Goal: Navigation & Orientation: Understand site structure

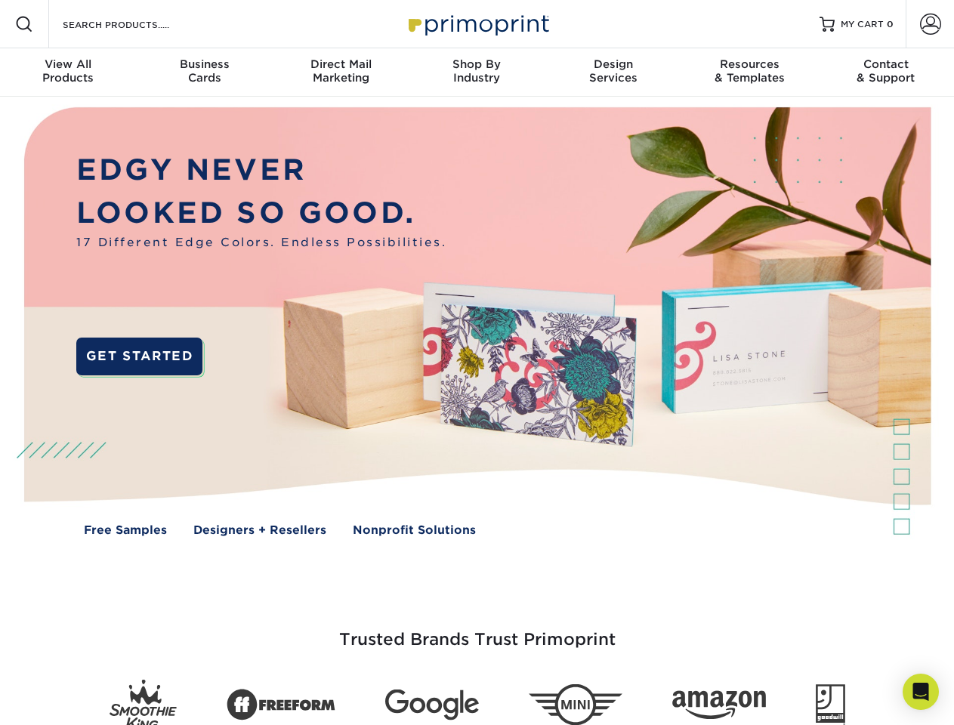
click at [477, 363] on img at bounding box center [477, 333] width 945 height 472
click at [24, 24] on span at bounding box center [24, 24] width 18 height 18
click at [930, 24] on span at bounding box center [930, 24] width 21 height 21
click at [68, 73] on div "View All Products" at bounding box center [68, 70] width 136 height 27
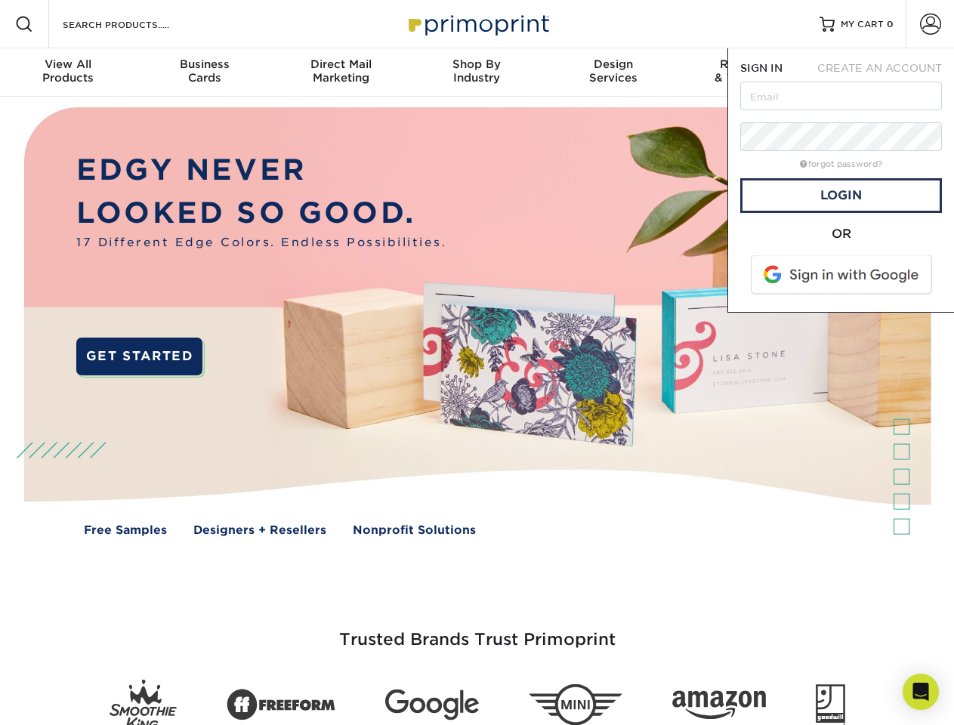
click at [204, 73] on div "Business Cards" at bounding box center [204, 70] width 136 height 27
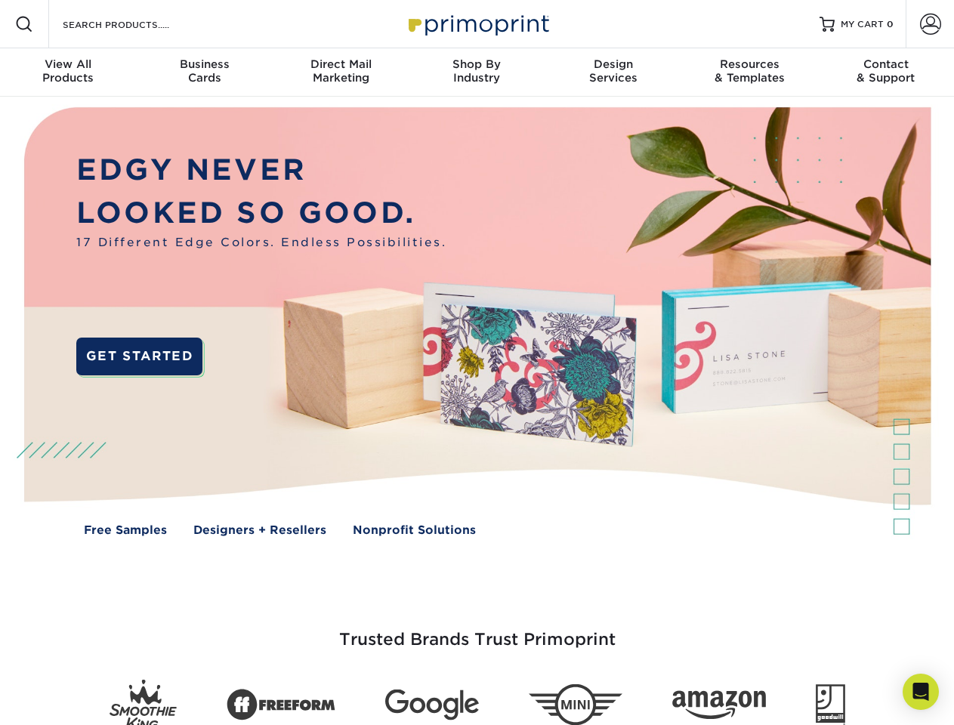
click at [341, 73] on div "Direct Mail Marketing" at bounding box center [341, 70] width 136 height 27
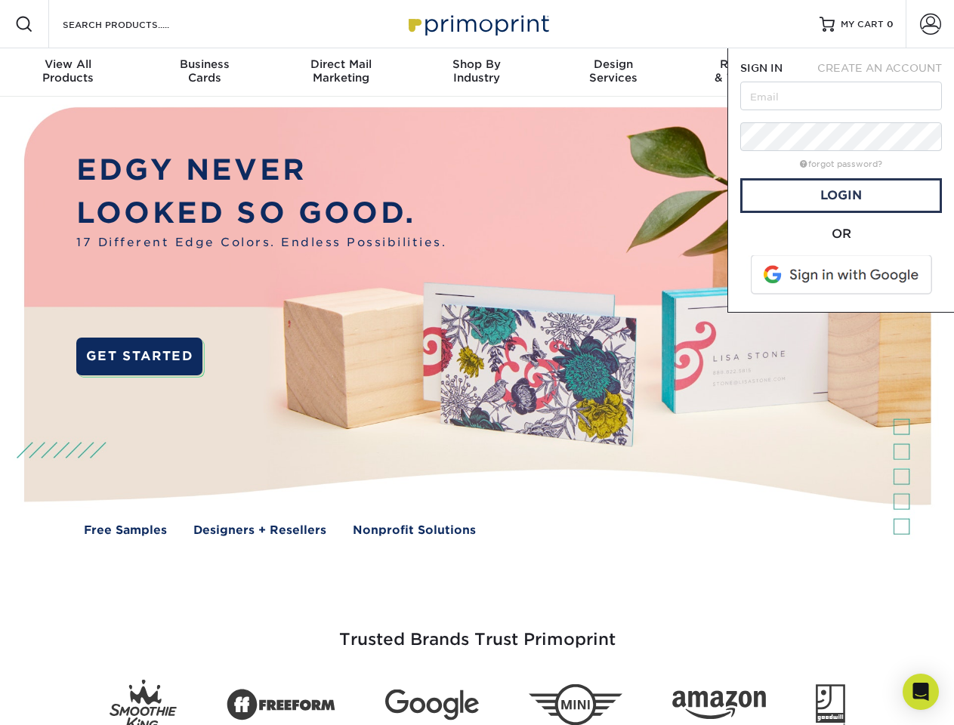
click at [477, 73] on div "Shop By Industry" at bounding box center [477, 70] width 136 height 27
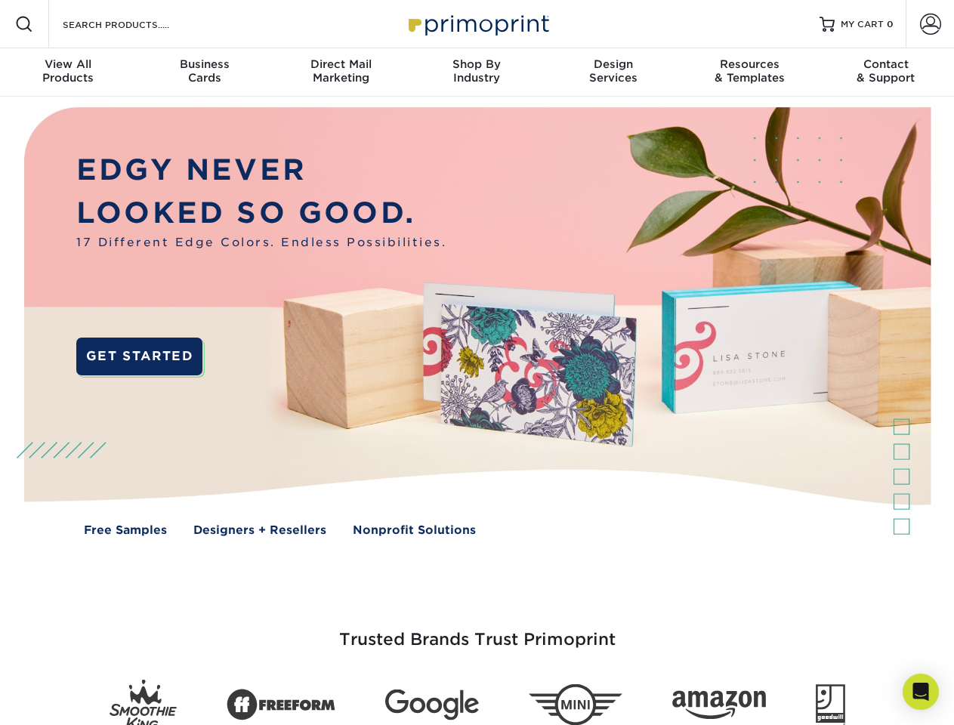
click at [614, 73] on div "Design Services" at bounding box center [614, 70] width 136 height 27
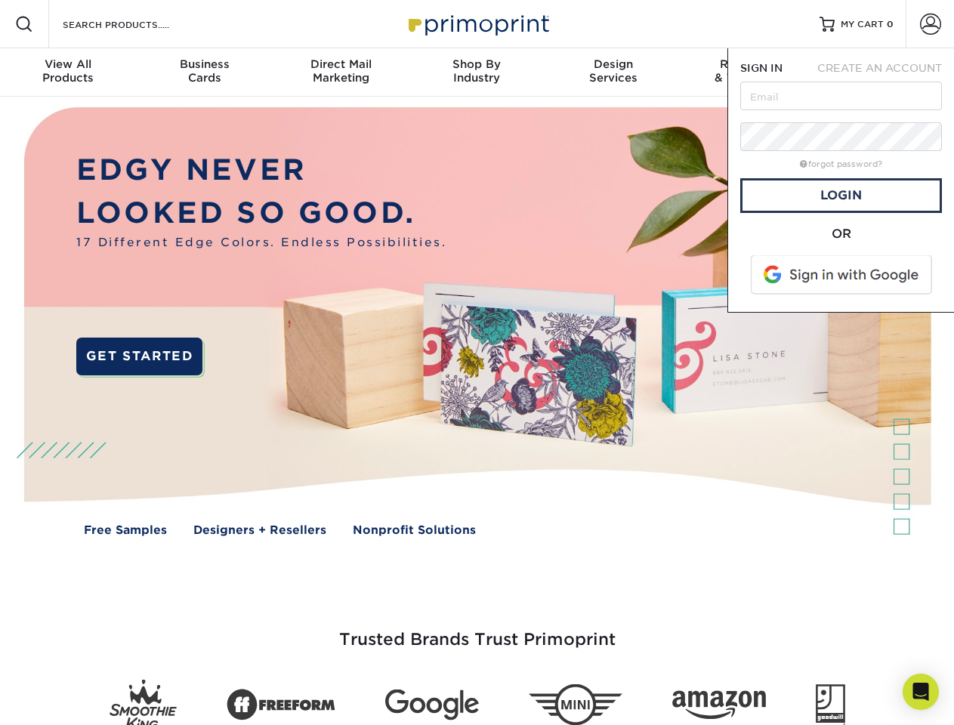
click at [750, 73] on span "SIGN IN" at bounding box center [762, 68] width 42 height 12
click at [886, 73] on div "Contact & Support" at bounding box center [886, 70] width 136 height 27
